Goal: Task Accomplishment & Management: Manage account settings

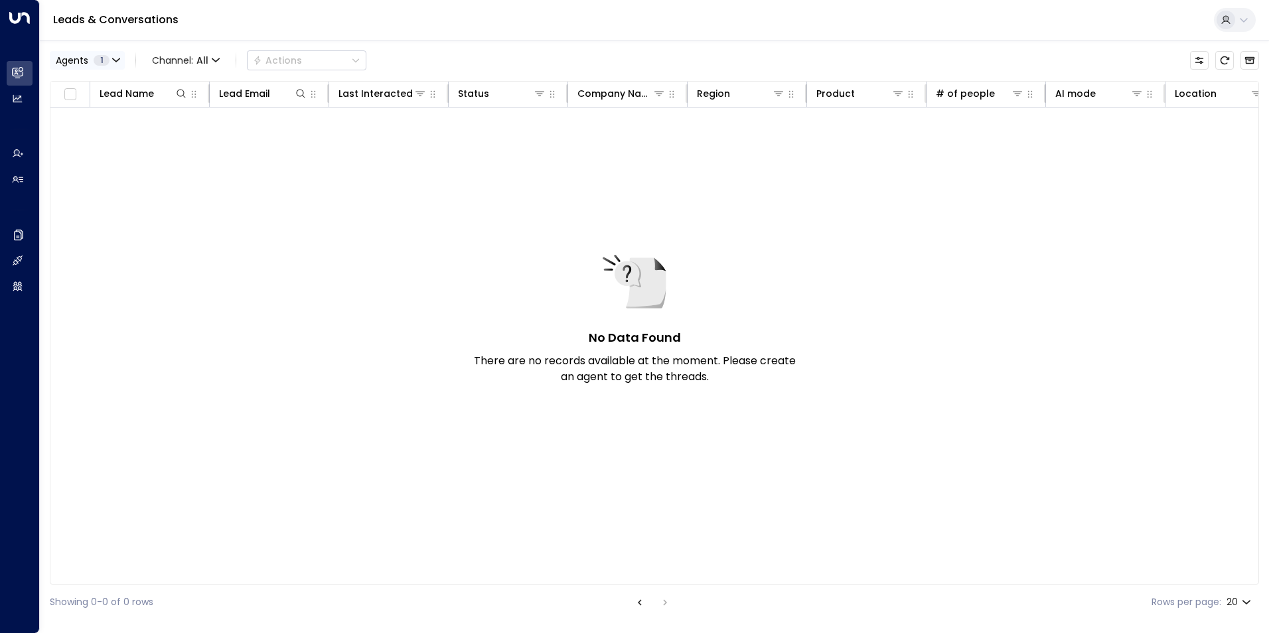
click at [117, 58] on icon "button" at bounding box center [116, 60] width 8 height 8
click at [333, 57] on div at bounding box center [634, 316] width 1269 height 633
click at [114, 60] on icon "button" at bounding box center [116, 60] width 8 height 8
click at [92, 88] on div "[PERSON_NAME]" at bounding box center [108, 87] width 73 height 14
